Goal: Navigation & Orientation: Find specific page/section

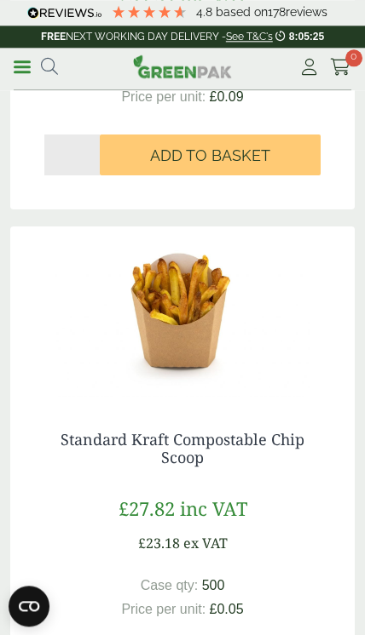
scroll to position [969, 0]
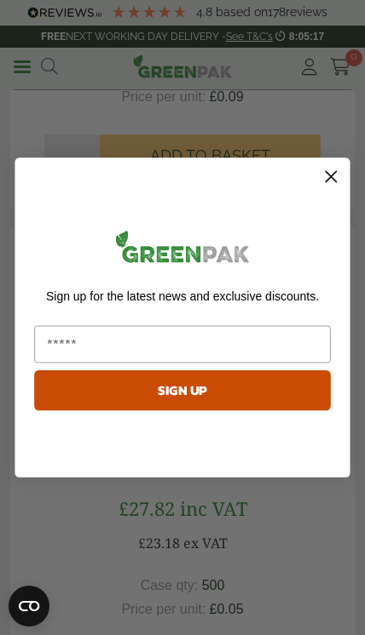
click at [341, 189] on circle "Close dialog" at bounding box center [331, 176] width 25 height 25
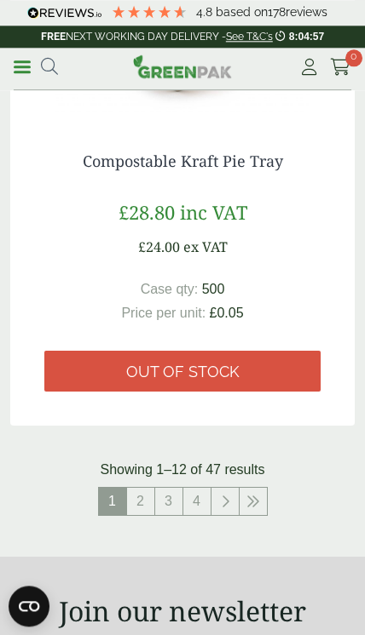
scroll to position [5735, 0]
click at [147, 504] on link "2" at bounding box center [140, 501] width 27 height 27
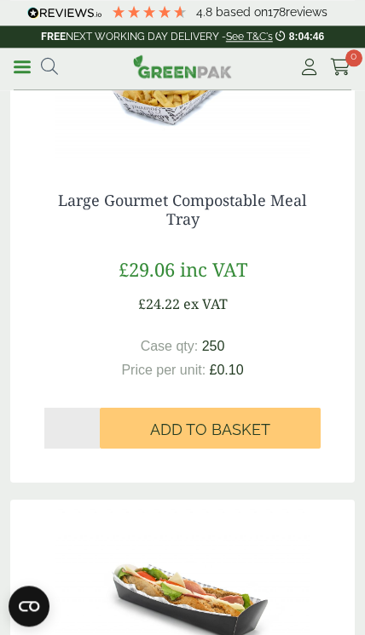
scroll to position [2745, 0]
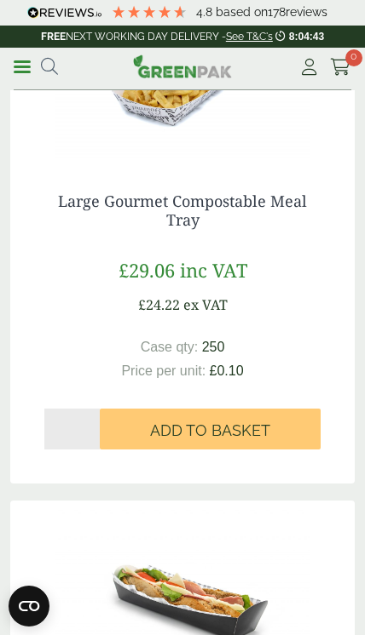
click at [5, 63] on div "**********" at bounding box center [182, 69] width 365 height 43
click at [30, 64] on link "Menu" at bounding box center [22, 65] width 17 height 17
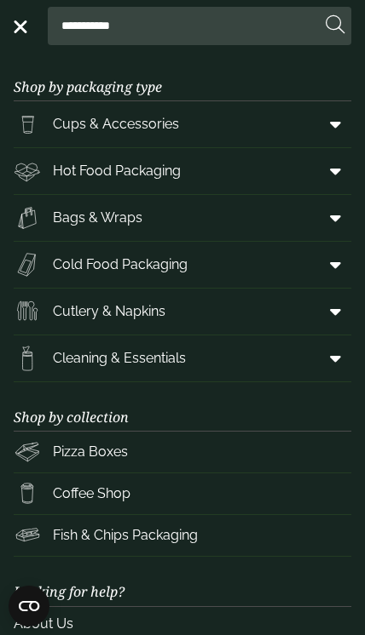
click at [255, 319] on link "Cutlery & Napkins" at bounding box center [182, 312] width 337 height 46
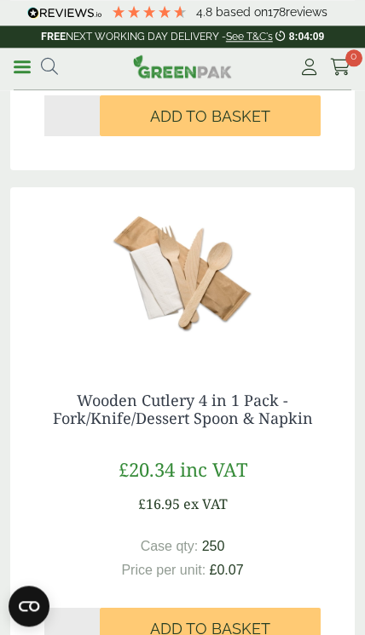
scroll to position [5664, 0]
click at [9, 66] on div "**********" at bounding box center [182, 69] width 365 height 43
click at [26, 61] on link "Menu" at bounding box center [22, 65] width 17 height 17
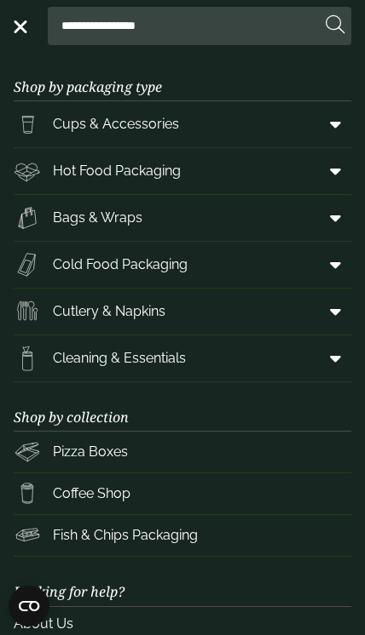
click at [287, 193] on link "Hot Food Packaging" at bounding box center [182, 171] width 337 height 46
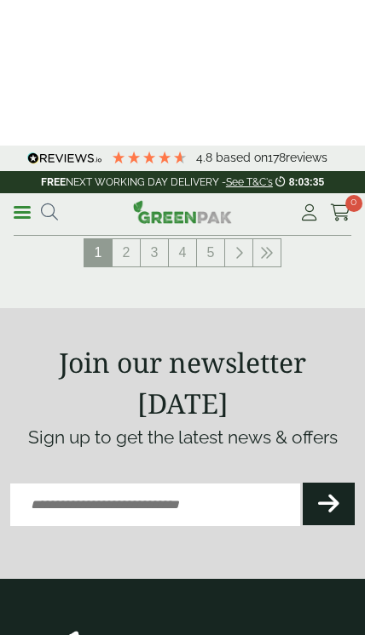
scroll to position [6191, 0]
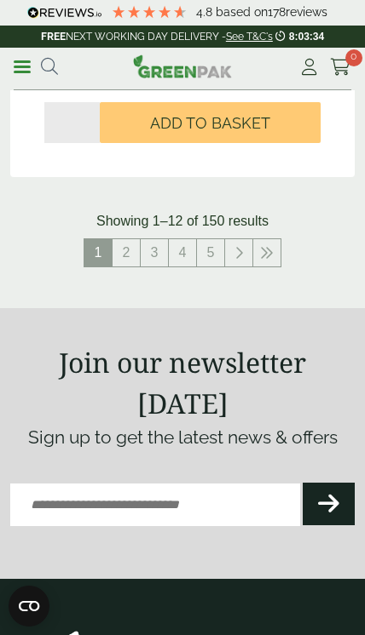
click at [122, 239] on link "2" at bounding box center [125, 252] width 27 height 27
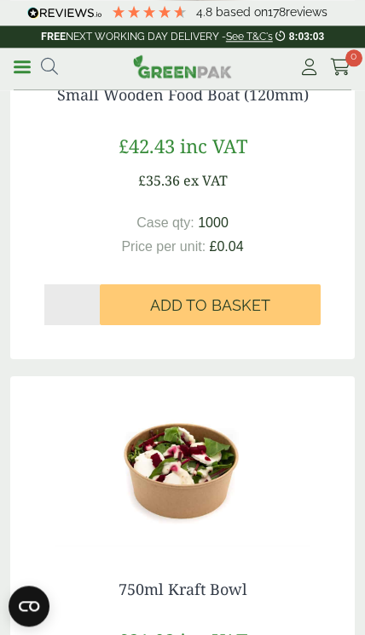
scroll to position [530, 0]
